Goal: Information Seeking & Learning: Learn about a topic

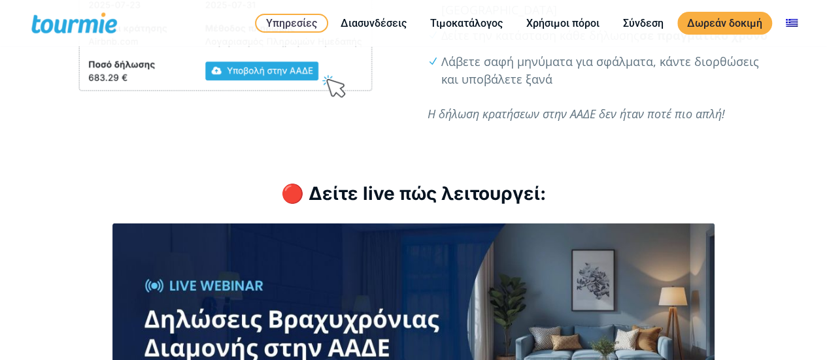
scroll to position [1897, 0]
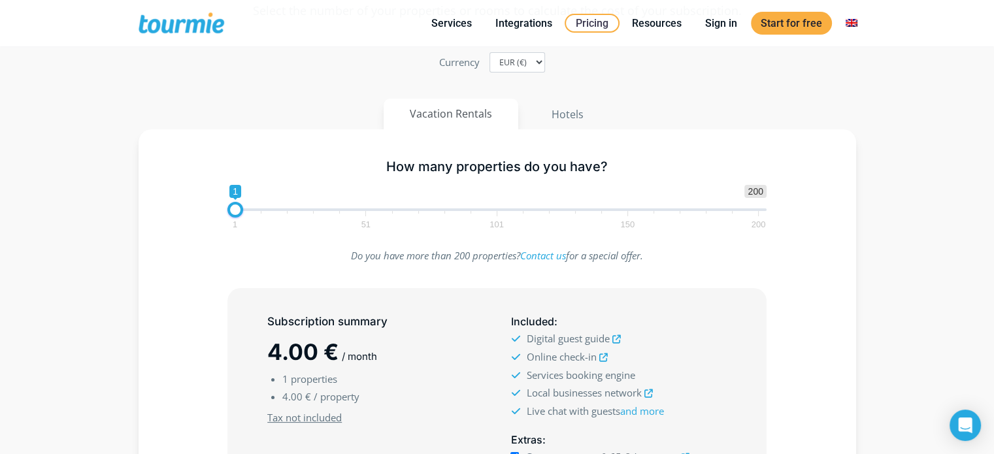
scroll to position [65, 0]
